Goal: Task Accomplishment & Management: Use online tool/utility

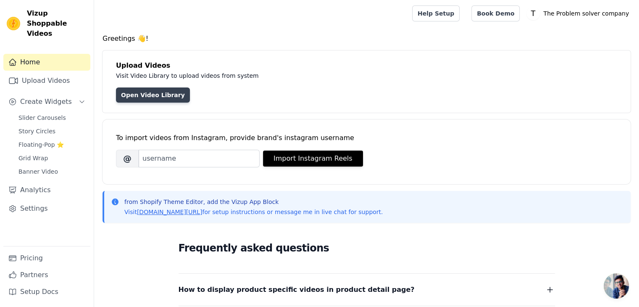
click at [142, 93] on link "Open Video Library" at bounding box center [153, 94] width 74 height 15
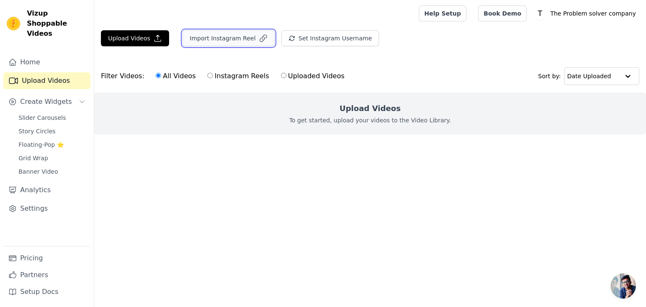
click at [221, 43] on button "Import Instagram Reel" at bounding box center [228, 38] width 92 height 16
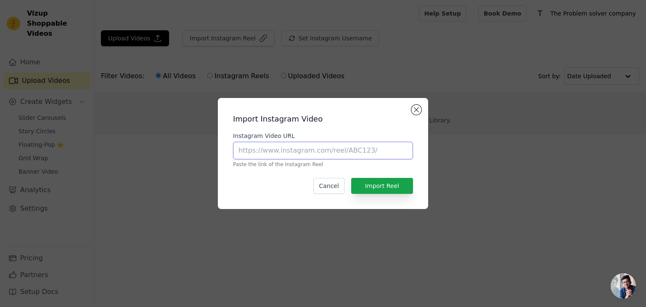
click at [318, 143] on input "Instagram Video URL" at bounding box center [323, 151] width 180 height 18
paste input "[URL][DOMAIN_NAME]"
type input "[URL][DOMAIN_NAME]"
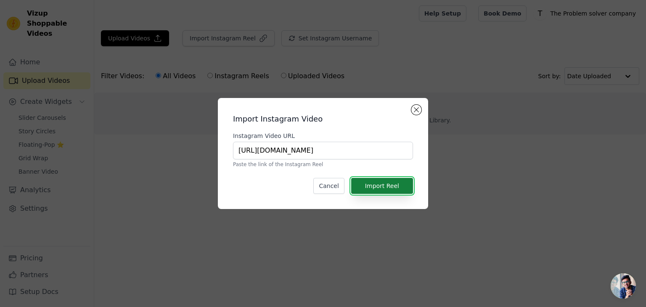
scroll to position [0, 0]
click at [391, 183] on button "Import Reel" at bounding box center [382, 186] width 62 height 16
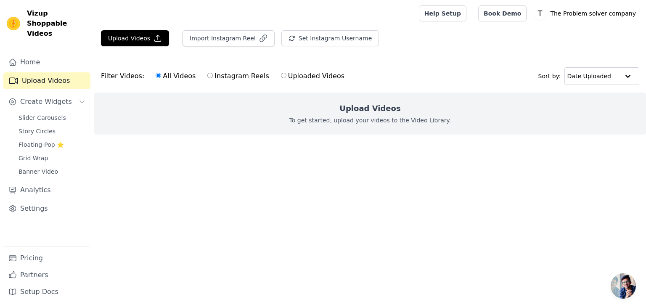
click at [207, 77] on input "Instagram Reels" at bounding box center [209, 75] width 5 height 5
radio input "true"
click at [156, 75] on input "All Videos" at bounding box center [158, 75] width 5 height 5
radio input "true"
click at [229, 44] on button "Import Instagram Reel" at bounding box center [228, 38] width 92 height 16
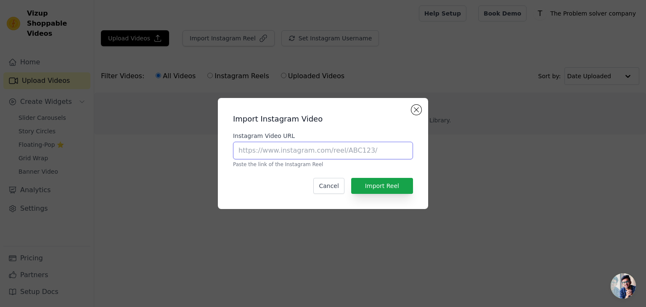
click at [299, 158] on input "Instagram Video URL" at bounding box center [323, 151] width 180 height 18
paste input "[URL][DOMAIN_NAME]"
type input "[URL][DOMAIN_NAME]"
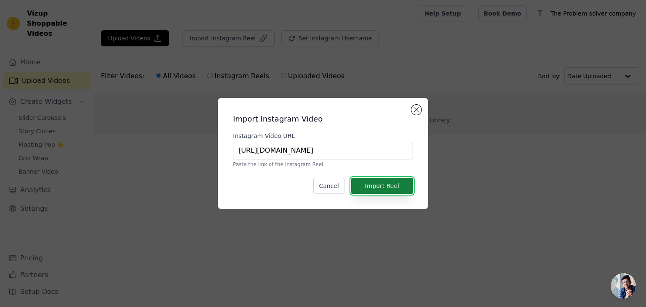
click at [387, 178] on button "Import Reel" at bounding box center [382, 186] width 62 height 16
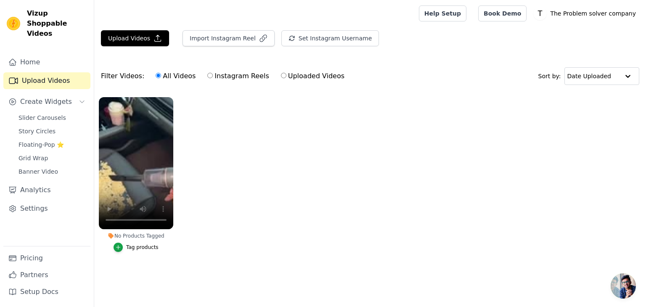
click at [214, 198] on ul "No Products Tagged Tag products" at bounding box center [370, 182] width 552 height 181
click at [144, 249] on div "Tag products" at bounding box center [142, 247] width 32 height 7
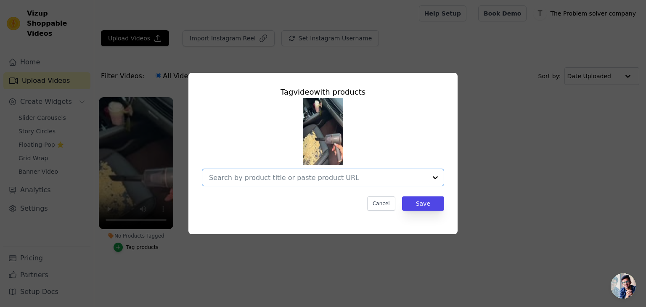
click at [242, 179] on input "No Products Tagged Tag video with products Option undefined, selected. Select i…" at bounding box center [318, 178] width 218 height 8
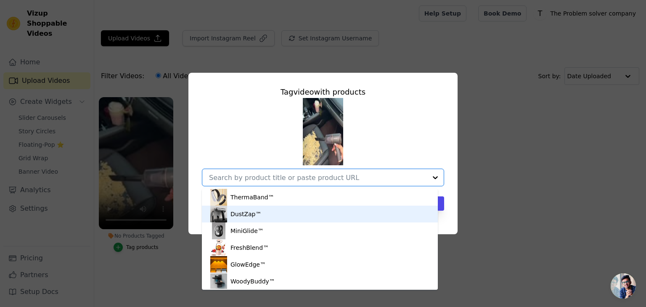
drag, startPoint x: 252, startPoint y: 200, endPoint x: 245, endPoint y: 221, distance: 22.6
click at [245, 221] on div "ThermaBand™ DustZap™ MiniGlide™ FreshBlend™ GlowEdge™ WoodyBuddy™" at bounding box center [320, 239] width 236 height 101
click at [247, 217] on div "DustZap™" at bounding box center [245, 214] width 31 height 8
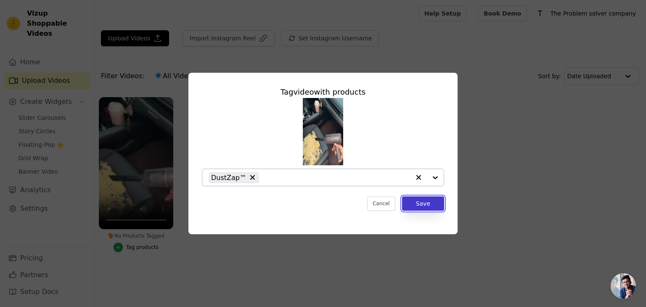
click at [420, 206] on button "Save" at bounding box center [423, 203] width 42 height 14
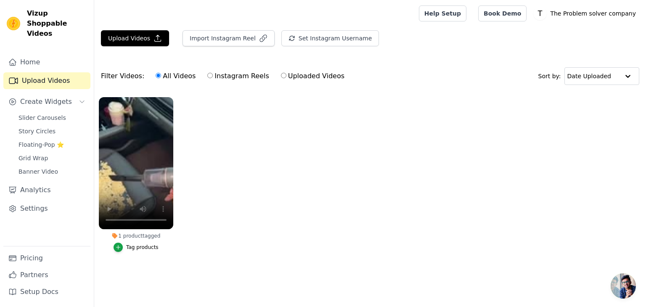
click at [72, 76] on link "Upload Videos" at bounding box center [46, 80] width 87 height 17
click at [154, 116] on video at bounding box center [136, 163] width 74 height 132
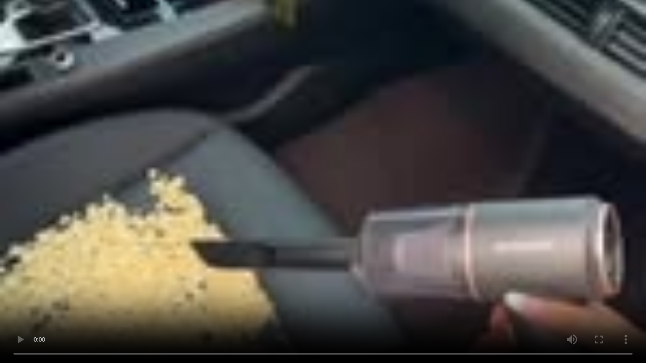
click at [195, 214] on video at bounding box center [323, 181] width 646 height 363
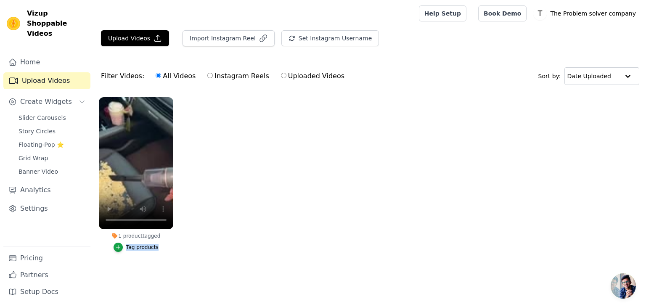
click at [195, 178] on ul "1 product tagged Tag products" at bounding box center [370, 182] width 552 height 181
click at [264, 199] on ul "1 product tagged Tag products" at bounding box center [370, 182] width 552 height 181
drag, startPoint x: 172, startPoint y: 237, endPoint x: 124, endPoint y: 253, distance: 50.1
click at [124, 253] on label "1 product tagged Tag products" at bounding box center [135, 176] width 75 height 159
click at [133, 249] on div "Tag products" at bounding box center [142, 247] width 32 height 7
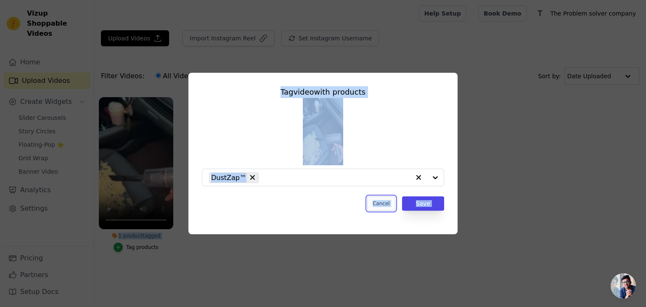
click at [394, 205] on button "Cancel" at bounding box center [381, 203] width 28 height 14
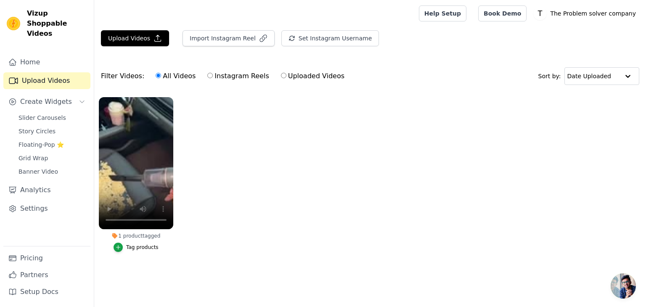
drag, startPoint x: 288, startPoint y: 210, endPoint x: 108, endPoint y: 282, distance: 193.0
click at [108, 282] on main "Upload Videos Import Instagram Reel Set Instagram Username Import Latest IG Ree…" at bounding box center [370, 160] width 552 height 267
click at [51, 200] on link "Settings" at bounding box center [46, 208] width 87 height 17
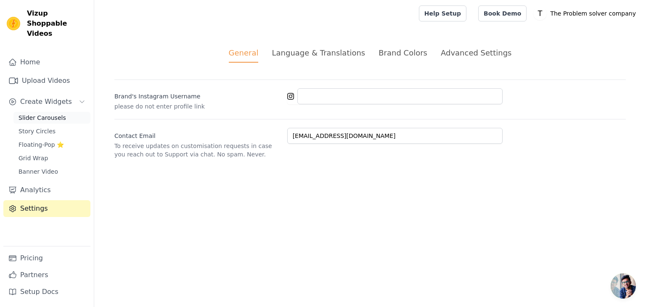
click at [47, 114] on span "Slider Carousels" at bounding box center [42, 118] width 48 height 8
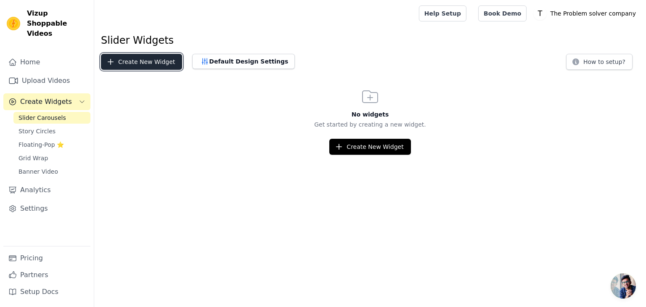
click at [154, 57] on button "Create New Widget" at bounding box center [141, 62] width 81 height 16
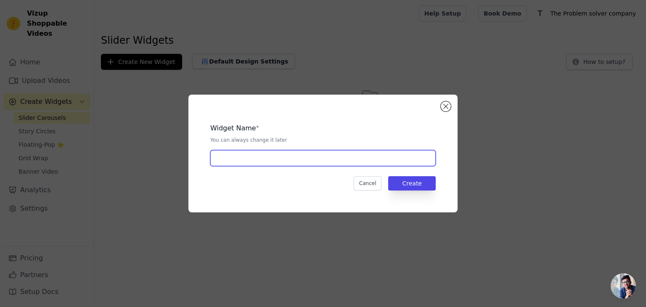
click at [259, 158] on input "text" at bounding box center [322, 158] width 225 height 16
type input "Slider Carousel VIZUP"
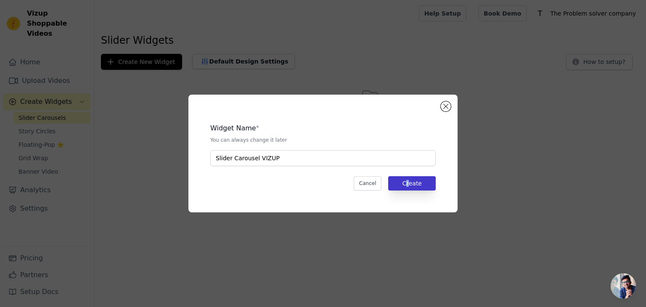
drag, startPoint x: 407, startPoint y: 194, endPoint x: 410, endPoint y: 179, distance: 15.5
click at [410, 179] on div "Widget Name * You can always change it later Slider Carousel VIZUP Cancel Create" at bounding box center [323, 153] width 242 height 91
click at [410, 179] on button "Create" at bounding box center [412, 183] width 48 height 14
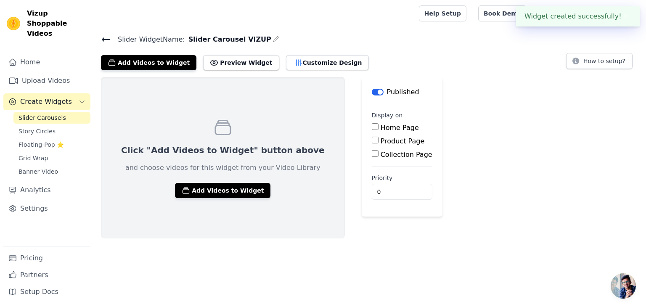
click at [380, 137] on label "Product Page" at bounding box center [402, 141] width 44 height 8
click at [372, 137] on input "Product Page" at bounding box center [375, 140] width 7 height 7
checkbox input "true"
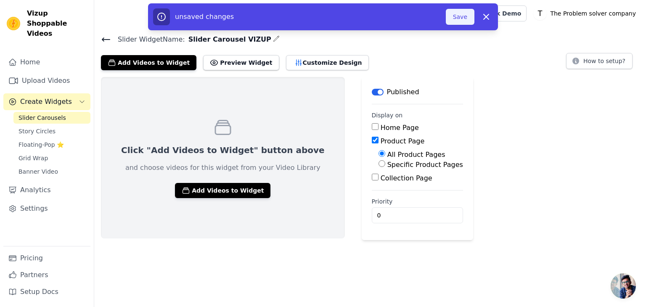
click at [469, 19] on button "Save" at bounding box center [460, 17] width 29 height 16
click at [378, 166] on input "Specific Product Pages" at bounding box center [381, 163] width 7 height 7
radio input "true"
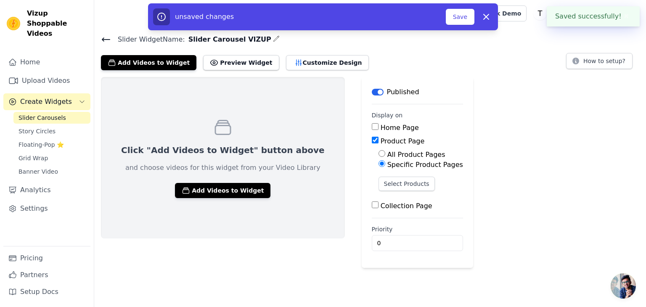
click at [378, 153] on input "All Product Pages" at bounding box center [381, 153] width 7 height 7
radio input "true"
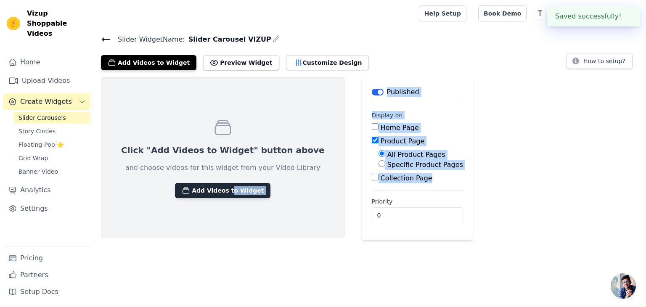
drag, startPoint x: 481, startPoint y: 173, endPoint x: 210, endPoint y: 190, distance: 271.3
click at [210, 190] on div "Click "Add Videos to Widget" button above and choose videos for this widget fro…" at bounding box center [370, 158] width 552 height 163
click at [210, 190] on button "Add Videos to Widget" at bounding box center [222, 190] width 95 height 15
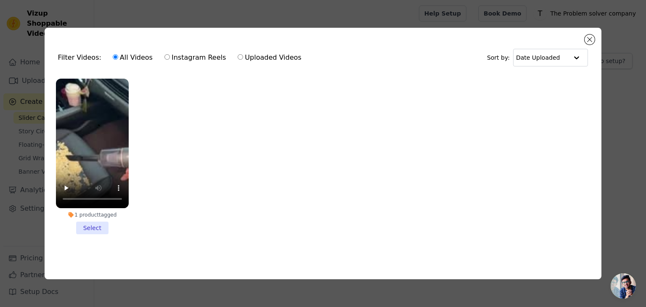
click at [101, 228] on li "1 product tagged Select" at bounding box center [92, 157] width 73 height 156
click at [0, 0] on input "1 product tagged Select" at bounding box center [0, 0] width 0 height 0
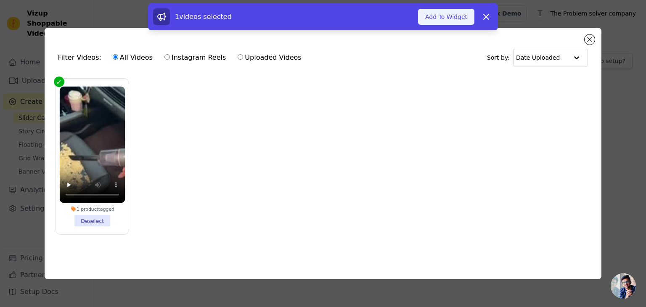
click at [443, 13] on button "Add To Widget" at bounding box center [446, 17] width 56 height 16
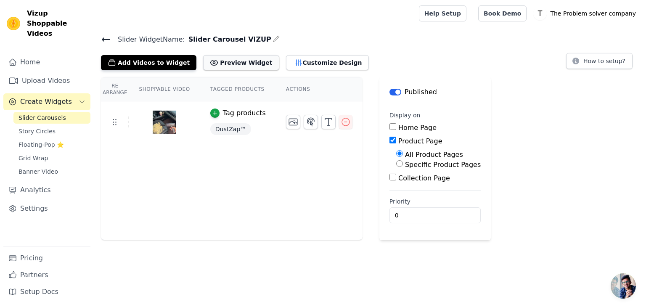
drag, startPoint x: 244, startPoint y: 54, endPoint x: 243, endPoint y: 59, distance: 5.5
click at [243, 59] on div "Add Videos to Widget Preview Widget Customize Design" at bounding box center [238, 61] width 275 height 18
click at [294, 34] on h4 "Slider Widget Name: Slider Carousel VIZUP" at bounding box center [370, 39] width 538 height 11
click at [247, 65] on button "Preview Widget" at bounding box center [241, 62] width 76 height 15
click at [389, 126] on input "Home Page" at bounding box center [392, 126] width 7 height 7
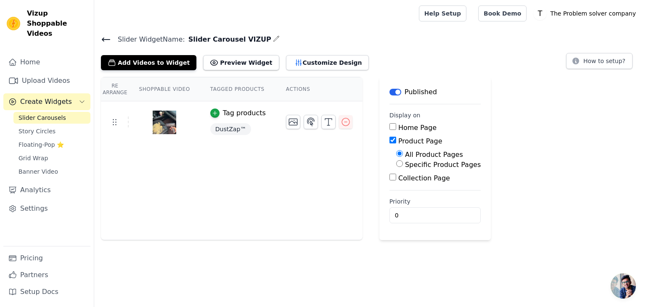
checkbox input "true"
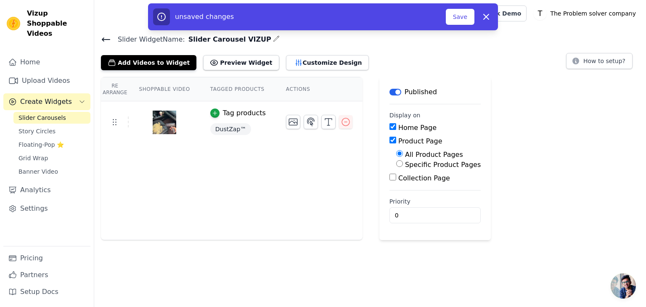
click at [389, 137] on input "Product Page" at bounding box center [392, 140] width 7 height 7
checkbox input "false"
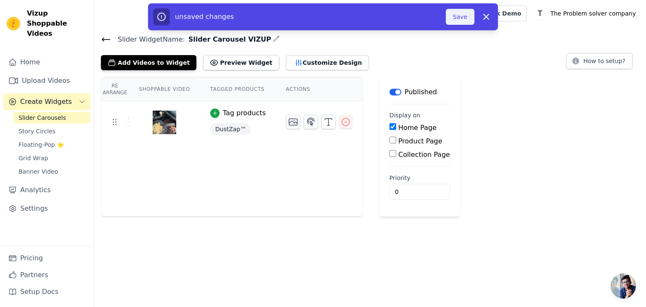
click at [454, 12] on button "Save" at bounding box center [460, 17] width 29 height 16
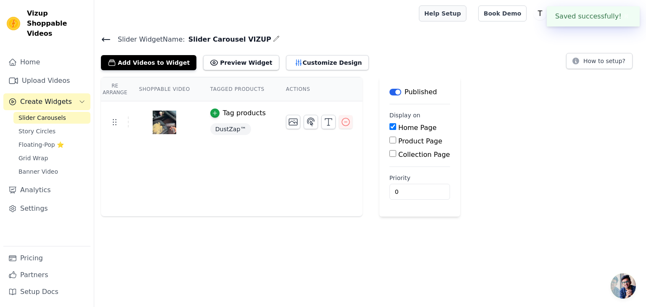
click at [459, 17] on link "Help Setup" at bounding box center [443, 13] width 48 height 16
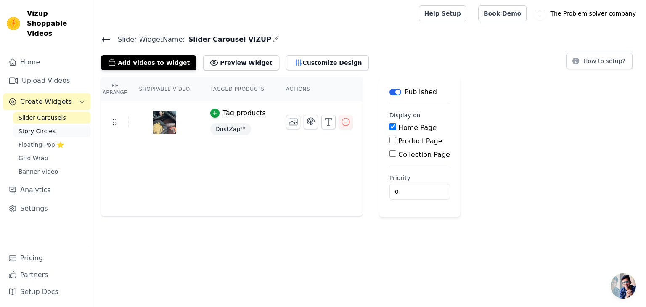
click at [59, 125] on link "Story Circles" at bounding box center [51, 131] width 77 height 12
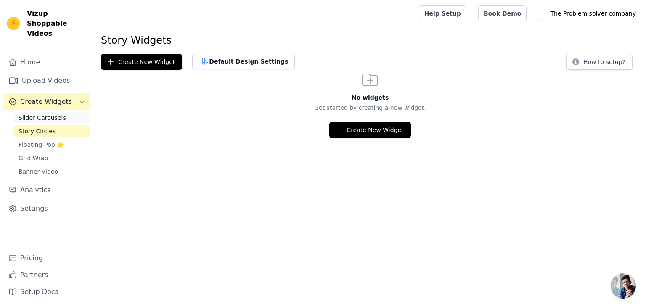
click at [45, 112] on link "Slider Carousels" at bounding box center [51, 118] width 77 height 12
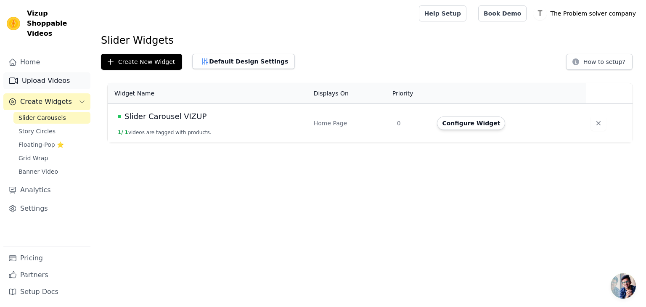
click at [57, 72] on link "Upload Videos" at bounding box center [46, 80] width 87 height 17
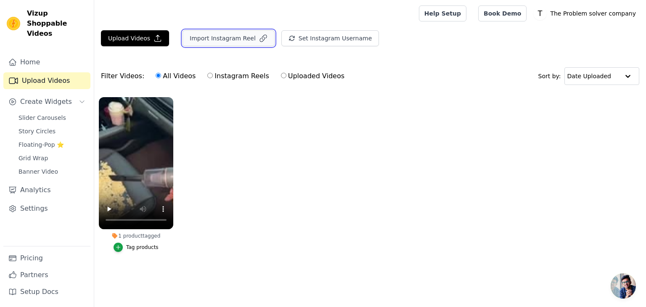
click at [201, 45] on button "Import Instagram Reel" at bounding box center [228, 38] width 92 height 16
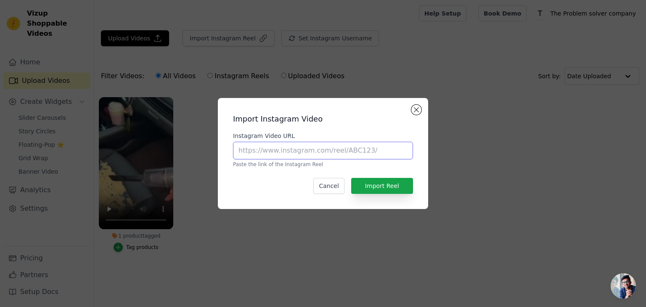
click at [307, 150] on input "Instagram Video URL" at bounding box center [323, 151] width 180 height 18
paste input "[URL][DOMAIN_NAME]"
type input "[URL][DOMAIN_NAME]"
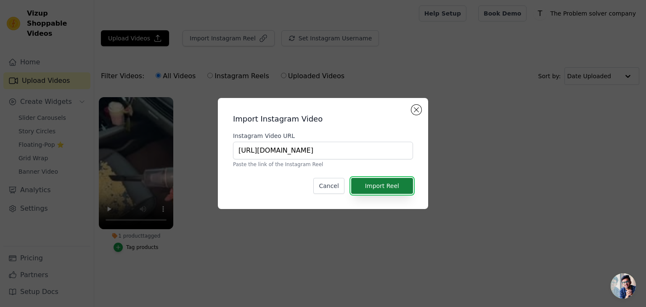
click at [382, 187] on button "Import Reel" at bounding box center [382, 186] width 62 height 16
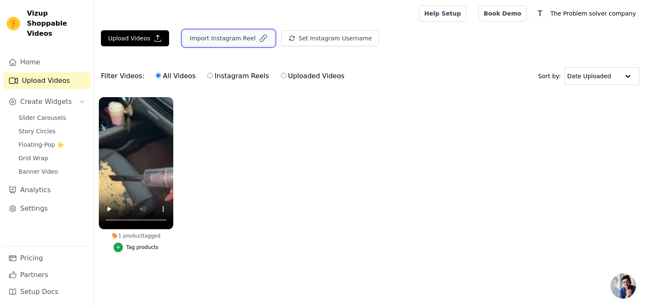
click at [217, 30] on button "Import Instagram Reel" at bounding box center [228, 38] width 92 height 16
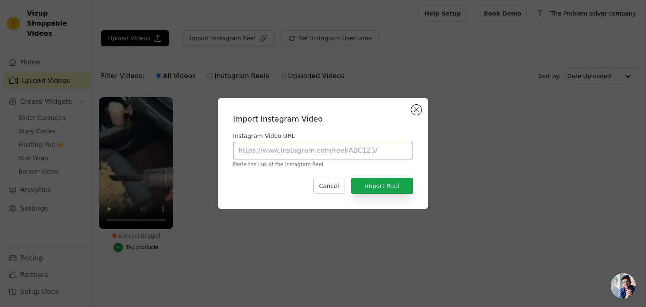
click at [308, 153] on input "Instagram Video URL" at bounding box center [323, 151] width 180 height 18
paste input "[URL][DOMAIN_NAME]"
type input "[URL][DOMAIN_NAME]"
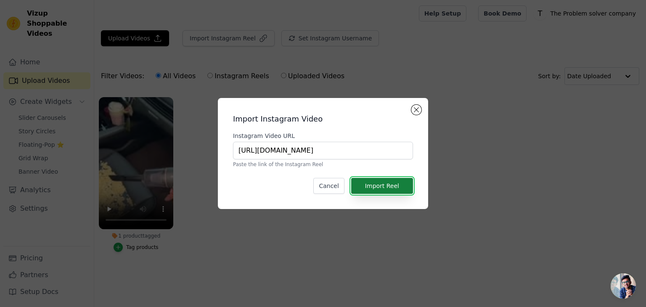
click at [368, 189] on button "Import Reel" at bounding box center [382, 186] width 62 height 16
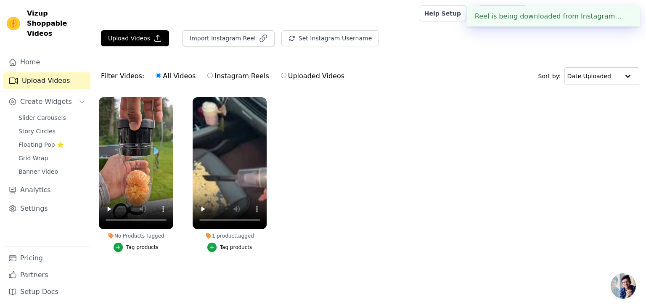
click at [141, 253] on label "No Products Tagged Tag products" at bounding box center [135, 176] width 75 height 159
click at [143, 249] on div "Tag products" at bounding box center [142, 247] width 32 height 7
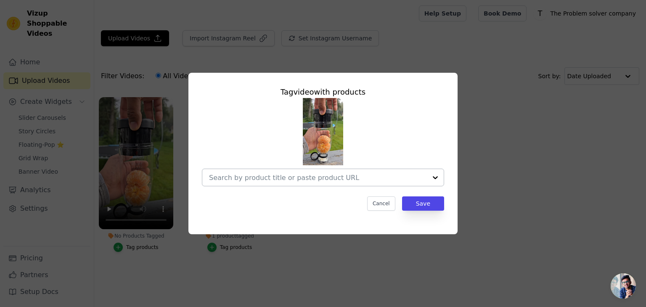
click at [437, 181] on div at bounding box center [435, 177] width 17 height 17
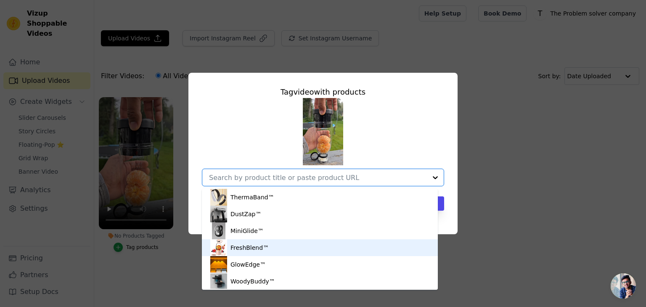
click at [261, 249] on div "FreshBlend™" at bounding box center [249, 247] width 38 height 8
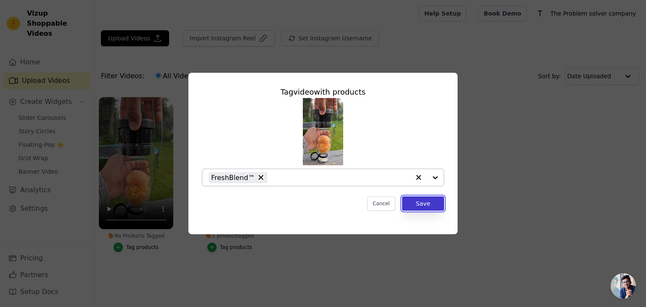
click at [426, 209] on button "Save" at bounding box center [423, 203] width 42 height 14
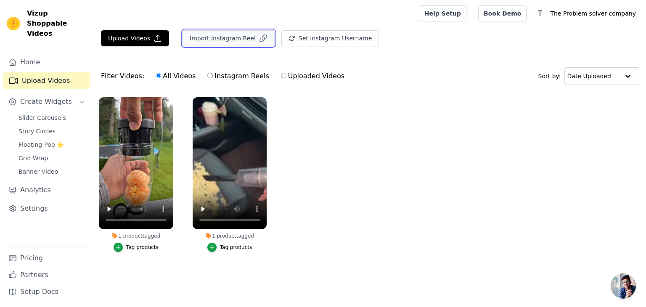
click at [198, 42] on button "Import Instagram Reel" at bounding box center [228, 38] width 92 height 16
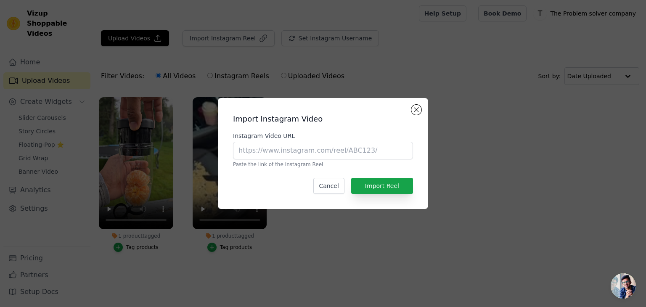
click at [301, 161] on p "Paste the link of the Instagram Reel" at bounding box center [323, 164] width 180 height 7
click at [302, 154] on input "Instagram Video URL" at bounding box center [323, 151] width 180 height 18
paste input "[URL][DOMAIN_NAME]"
drag, startPoint x: 302, startPoint y: 154, endPoint x: 320, endPoint y: 177, distance: 29.3
click at [316, 173] on div "Import Instagram Video Instagram Video URL [URL][DOMAIN_NAME] Paste the link of…" at bounding box center [322, 154] width 197 height 98
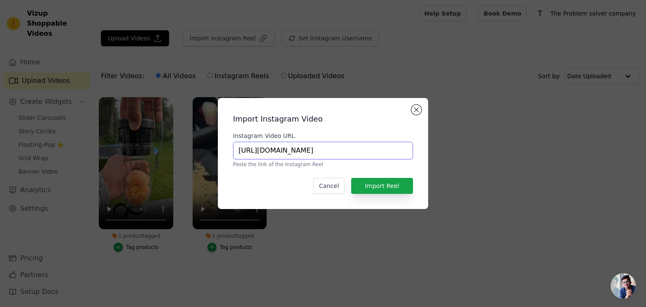
type input "[URL][DOMAIN_NAME]"
click at [387, 170] on div "Import Instagram Video Instagram Video URL [URL][DOMAIN_NAME] Paste the link of…" at bounding box center [322, 154] width 197 height 98
click at [392, 185] on button "Import Reel" at bounding box center [382, 186] width 62 height 16
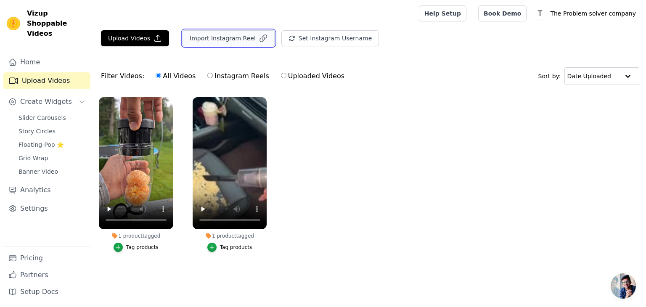
click at [210, 42] on button "Import Instagram Reel" at bounding box center [228, 38] width 92 height 16
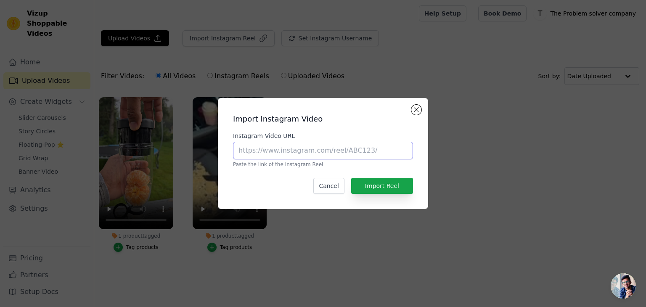
click at [309, 153] on input "Instagram Video URL" at bounding box center [323, 151] width 180 height 18
paste input "[URL][DOMAIN_NAME]"
type input "[URL][DOMAIN_NAME]"
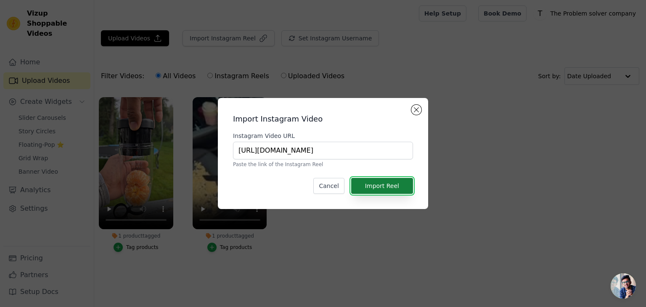
click at [400, 191] on button "Import Reel" at bounding box center [382, 186] width 62 height 16
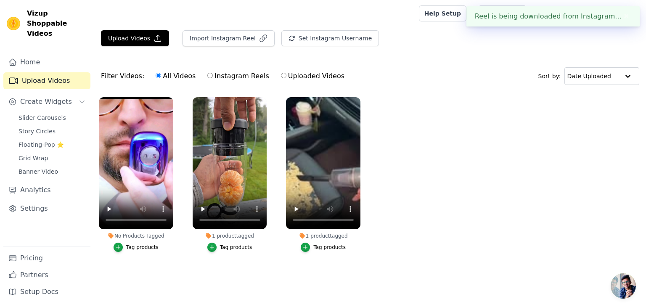
click at [135, 245] on div "Tag products" at bounding box center [142, 247] width 32 height 7
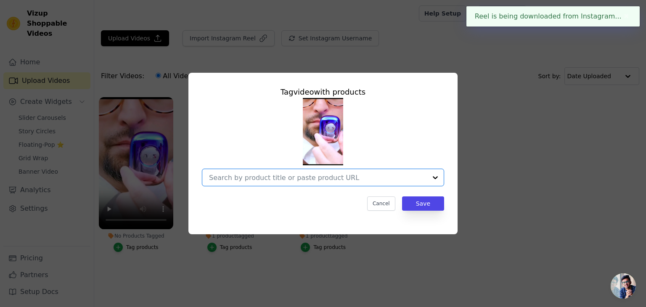
click at [312, 176] on input "No Products Tagged Tag video with products Option undefined, selected. Select i…" at bounding box center [318, 178] width 218 height 8
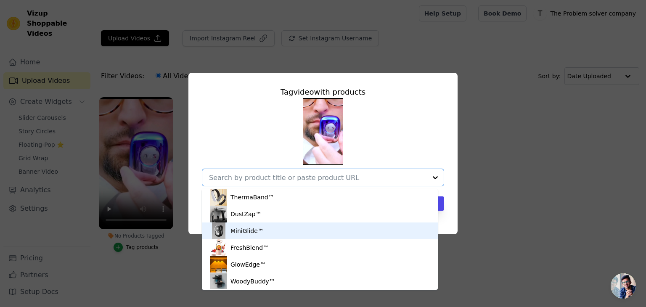
click at [259, 228] on div "MiniGlide™" at bounding box center [246, 231] width 33 height 8
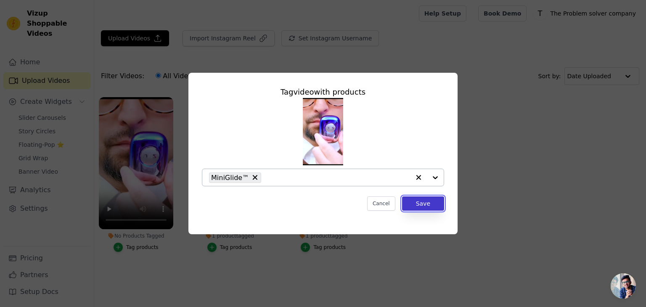
click at [411, 206] on button "Save" at bounding box center [423, 203] width 42 height 14
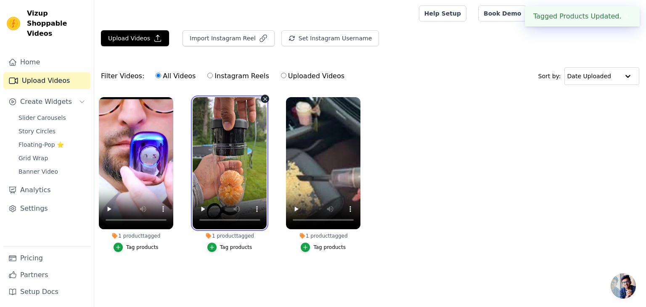
click at [227, 172] on video at bounding box center [230, 163] width 74 height 132
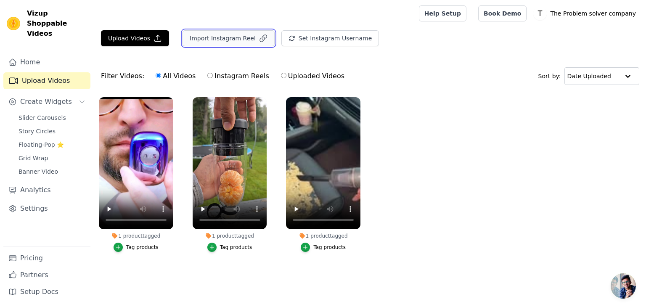
click at [196, 37] on button "Import Instagram Reel" at bounding box center [228, 38] width 92 height 16
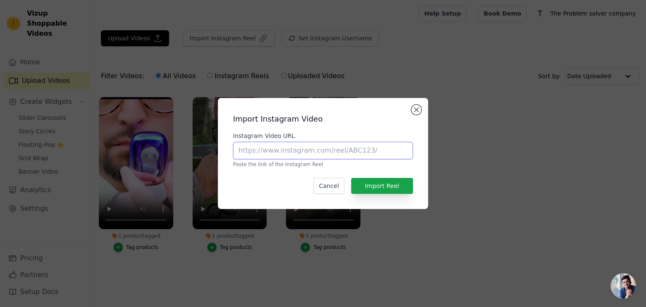
click at [275, 153] on input "Instagram Video URL" at bounding box center [323, 151] width 180 height 18
paste input "[URL][DOMAIN_NAME]"
type input "[URL][DOMAIN_NAME]"
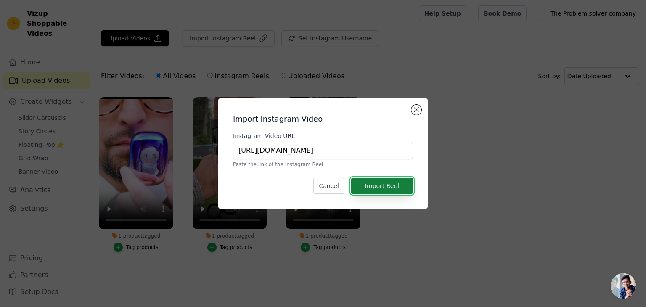
click at [404, 190] on button "Import Reel" at bounding box center [382, 186] width 62 height 16
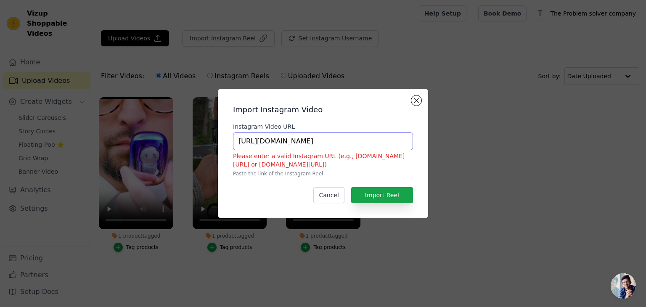
click at [362, 141] on input "[URL][DOMAIN_NAME]" at bounding box center [323, 141] width 180 height 18
click at [336, 199] on button "Cancel" at bounding box center [328, 195] width 31 height 16
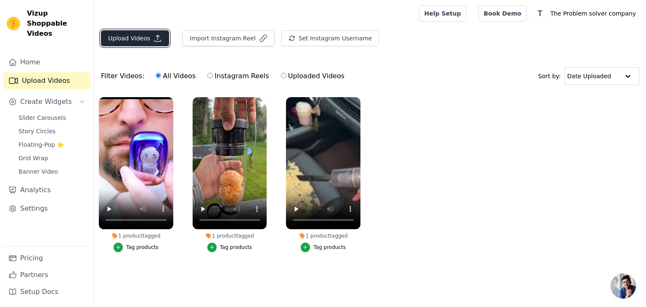
click at [143, 30] on button "Upload Videos" at bounding box center [135, 38] width 68 height 16
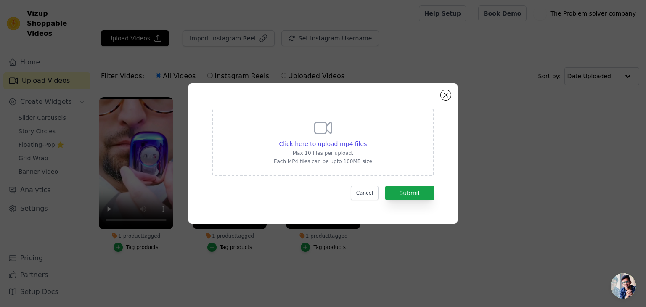
click at [387, 130] on div "Click here to upload mp4 files Max 10 files per upload. Each MP4 files can be u…" at bounding box center [323, 141] width 222 height 67
click at [367, 139] on input "Click here to upload mp4 files Max 10 files per upload. Each MP4 files can be u…" at bounding box center [366, 139] width 0 height 0
click at [345, 158] on p "Each MP4 files can be upto 100MB size" at bounding box center [323, 161] width 98 height 7
click at [366, 140] on input "Click here to upload mp4 files Max 10 files per upload. Each MP4 files can be u…" at bounding box center [366, 139] width 0 height 0
type input "C:\fakepath\𝑳𝑬𝑫 𝑴𝒐𝒕𝒊𝒐𝒏 𝑺𝒆𝒏𝒔𝒐𝒓 𝑪𝒂𝒃𝒊𝒏𝒆𝒕 𝑳𝒊𝒈𝒉𝒕 🔥 🔥 🔥 (1).mp4"
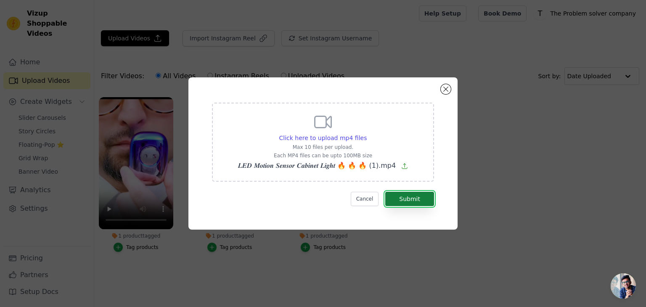
click at [415, 203] on button "Submit" at bounding box center [409, 199] width 49 height 14
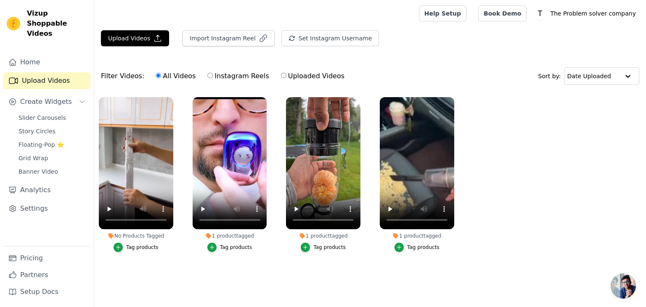
click at [143, 248] on div "Tag products" at bounding box center [142, 247] width 32 height 7
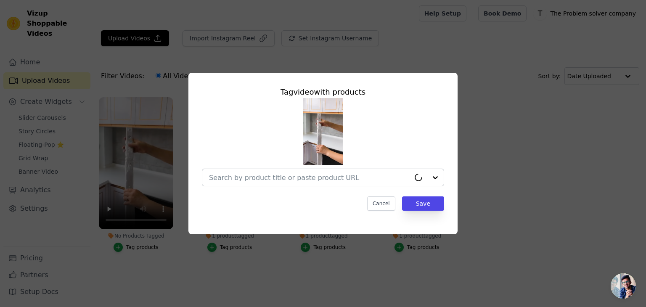
click at [315, 179] on input "No Products Tagged Tag video with products Cancel Save Tag products" at bounding box center [309, 178] width 201 height 8
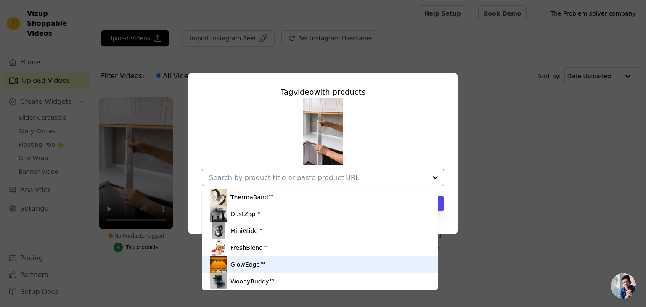
click at [251, 267] on div "GlowEdge™" at bounding box center [247, 264] width 35 height 8
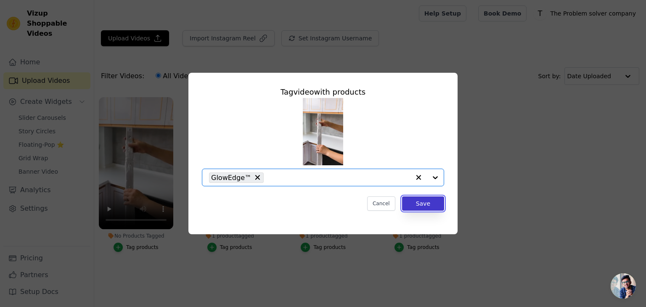
click at [435, 203] on button "Save" at bounding box center [423, 203] width 42 height 14
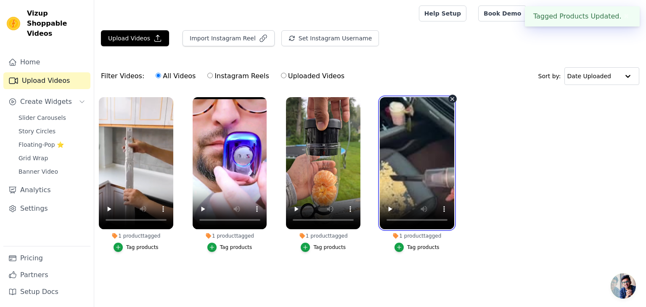
click at [405, 147] on video at bounding box center [417, 163] width 74 height 132
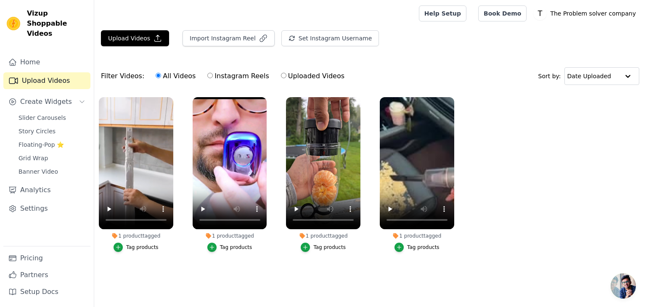
click at [553, 238] on ul "1 product tagged Tag products 1 product tagged Tag products 1 product tagged Ta…" at bounding box center [370, 182] width 552 height 181
click at [516, 199] on ul "1 product tagged Tag products 1 product tagged Tag products 1 product tagged Ta…" at bounding box center [370, 182] width 552 height 181
click at [48, 112] on link "Slider Carousels" at bounding box center [51, 118] width 77 height 12
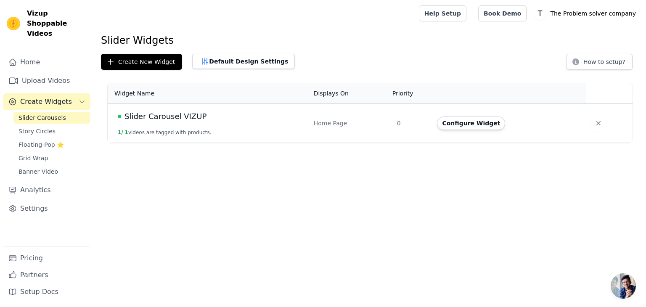
click at [199, 119] on div "Slider Carousel VIZUP" at bounding box center [211, 117] width 186 height 12
click at [467, 123] on button "Configure Widget" at bounding box center [471, 122] width 68 height 13
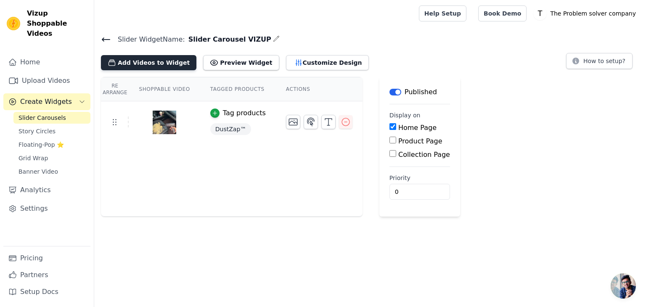
click at [138, 57] on button "Add Videos to Widget" at bounding box center [148, 62] width 95 height 15
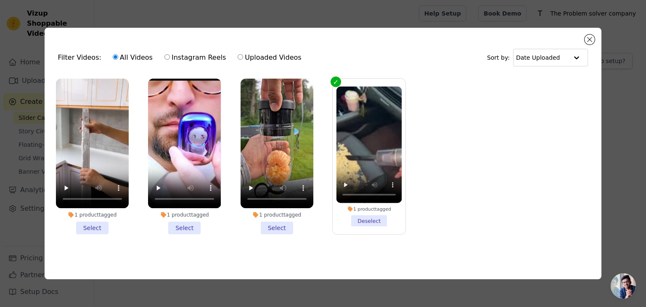
click at [289, 219] on li "1 product tagged Select" at bounding box center [276, 157] width 73 height 156
click at [0, 0] on input "1 product tagged Select" at bounding box center [0, 0] width 0 height 0
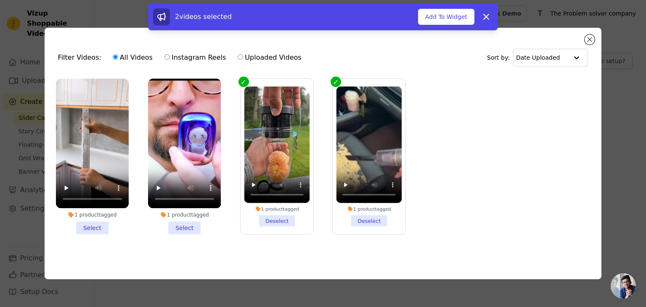
drag, startPoint x: 187, startPoint y: 228, endPoint x: 178, endPoint y: 226, distance: 8.8
click at [187, 228] on li "1 product tagged Select" at bounding box center [184, 157] width 73 height 156
click at [0, 0] on input "1 product tagged Select" at bounding box center [0, 0] width 0 height 0
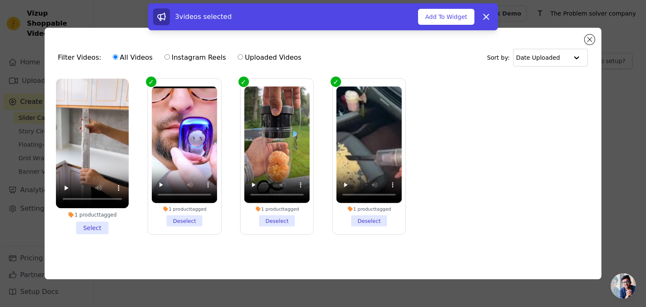
click at [96, 225] on li "1 product tagged Select" at bounding box center [92, 157] width 73 height 156
click at [0, 0] on input "1 product tagged Select" at bounding box center [0, 0] width 0 height 0
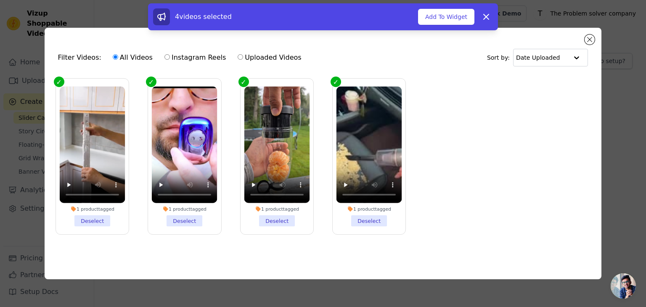
click at [459, 25] on div "4 videos selected Add To Widget Dismiss" at bounding box center [323, 16] width 350 height 27
click at [455, 22] on button "Add To Widget" at bounding box center [446, 17] width 56 height 16
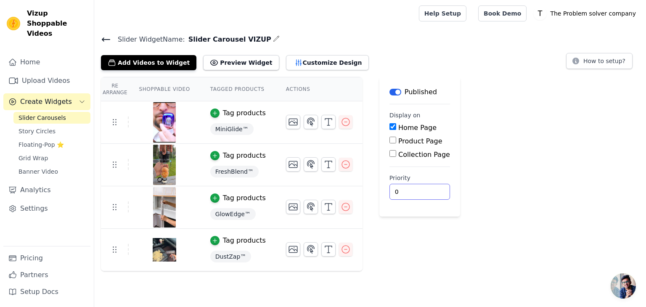
drag, startPoint x: 397, startPoint y: 192, endPoint x: 402, endPoint y: 194, distance: 5.3
click at [402, 194] on input "0" at bounding box center [419, 192] width 61 height 16
click at [404, 224] on div "Label Published Display on Home Page Product Page Collection Page Priority 0" at bounding box center [419, 174] width 81 height 194
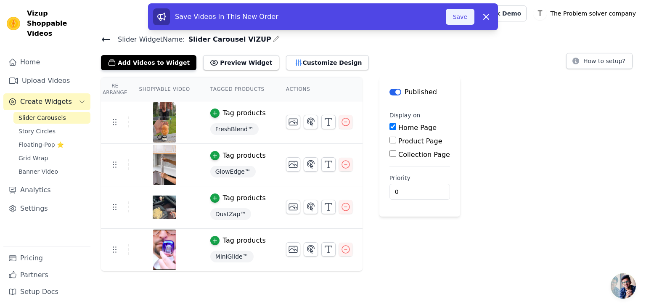
click at [466, 22] on button "Save" at bounding box center [460, 17] width 29 height 16
